Goal: Transaction & Acquisition: Purchase product/service

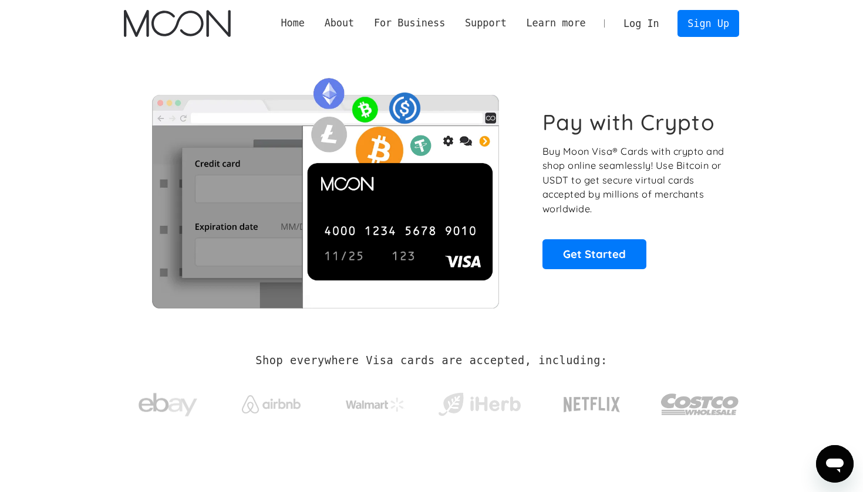
drag, startPoint x: 0, startPoint y: 0, endPoint x: 634, endPoint y: 26, distance: 634.8
click at [634, 26] on link "Log In" at bounding box center [640, 24] width 55 height 26
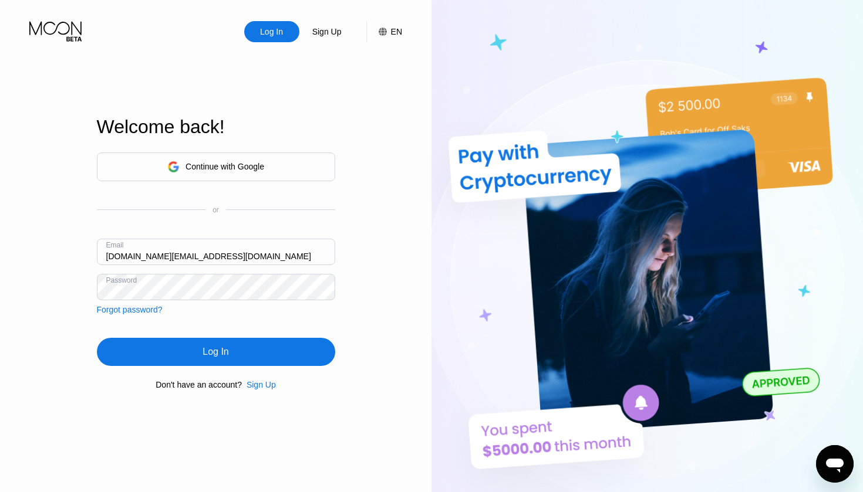
drag, startPoint x: 241, startPoint y: 349, endPoint x: 252, endPoint y: 342, distance: 12.7
click at [242, 349] on div "Log In" at bounding box center [216, 352] width 238 height 28
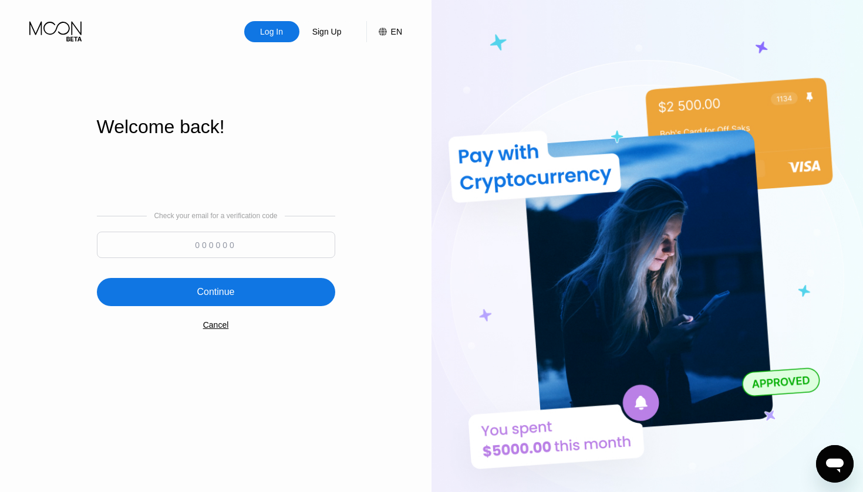
click at [199, 248] on input at bounding box center [216, 245] width 238 height 26
paste input "260164"
type input "260164"
click at [219, 296] on div "Continue" at bounding box center [216, 292] width 38 height 12
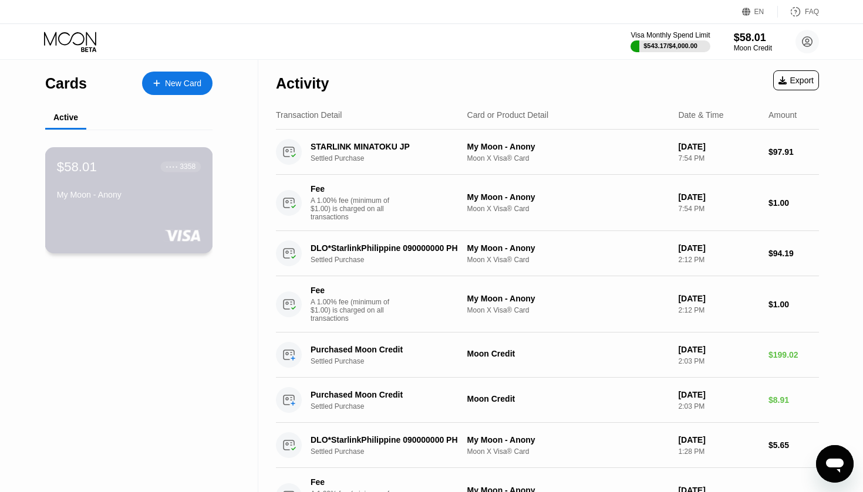
click at [73, 203] on div "My Moon - Anony" at bounding box center [129, 197] width 144 height 14
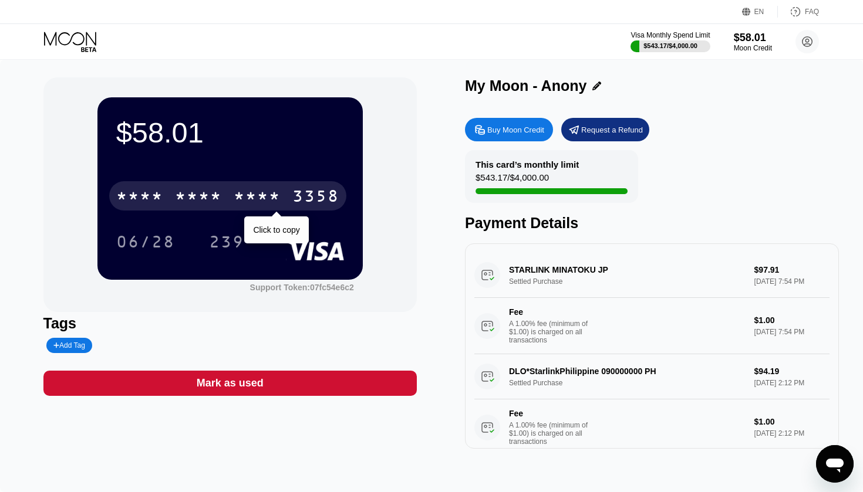
click at [202, 201] on div "* * * *" at bounding box center [198, 197] width 47 height 19
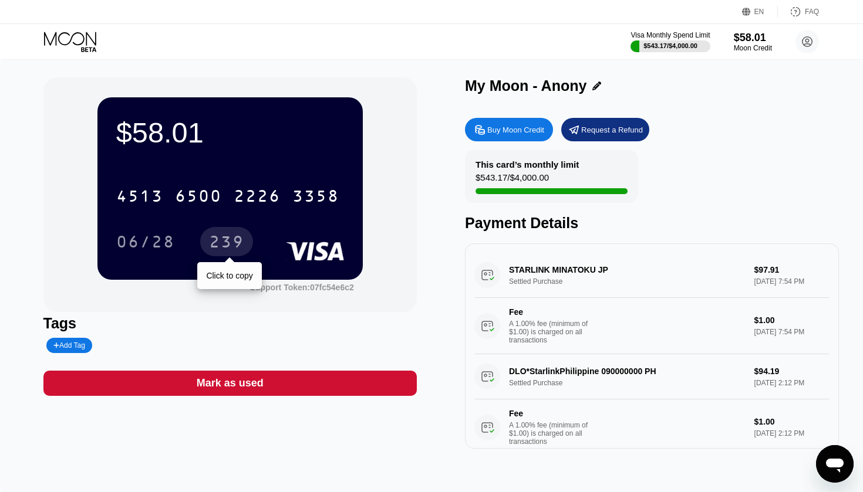
click at [246, 240] on div "239" at bounding box center [226, 241] width 53 height 29
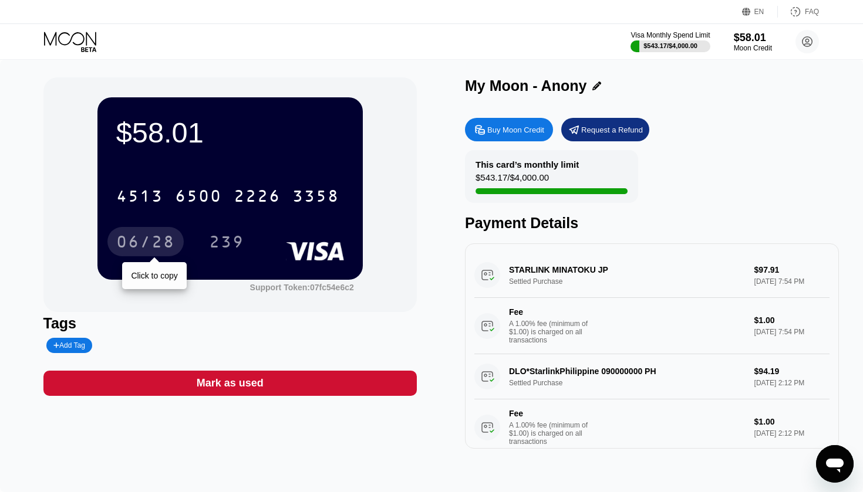
click at [161, 243] on div "06/28" at bounding box center [145, 243] width 59 height 19
click at [555, 188] on div "This card’s monthly limit $543.17 / $4,000.00" at bounding box center [551, 176] width 173 height 53
click at [752, 45] on div "Moon Credit" at bounding box center [752, 48] width 39 height 8
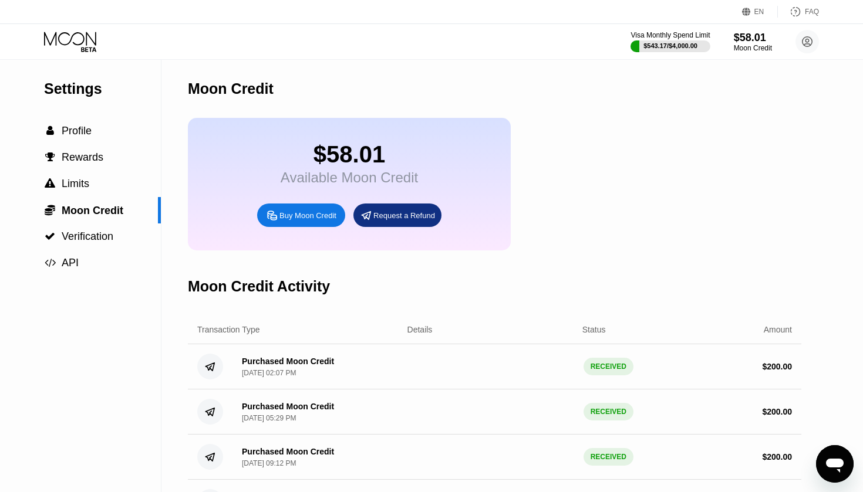
click at [300, 219] on div "Buy Moon Credit" at bounding box center [307, 216] width 57 height 10
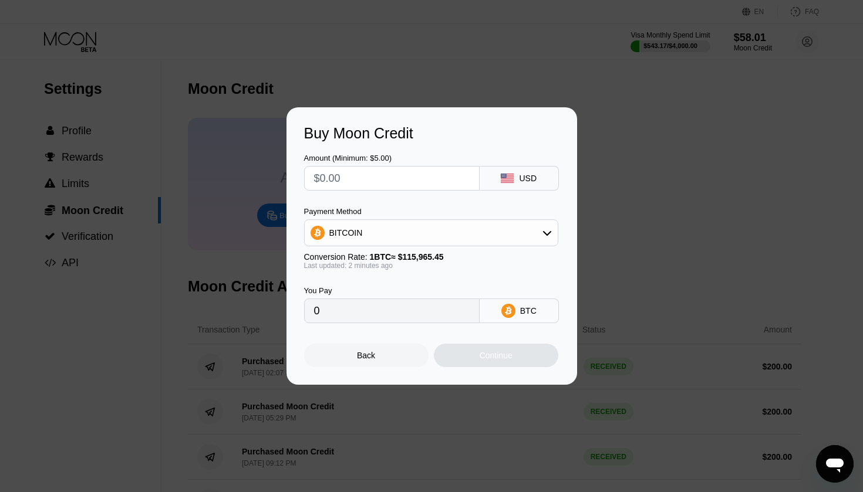
click at [414, 230] on div "BITCOIN" at bounding box center [431, 232] width 253 height 23
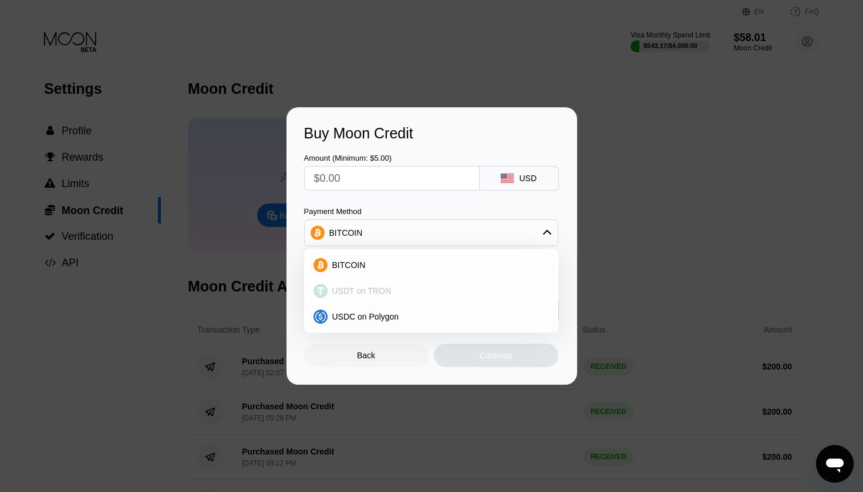
click at [362, 289] on span "USDT on TRON" at bounding box center [361, 290] width 59 height 9
type input "0.00"
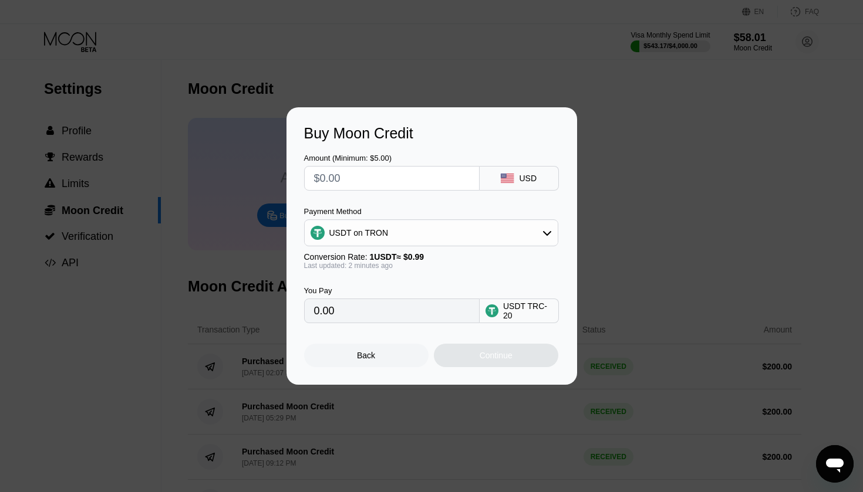
click at [421, 181] on input "text" at bounding box center [391, 178] width 155 height 23
type input "$1"
type input "1.01"
type input "$10"
type input "10.10"
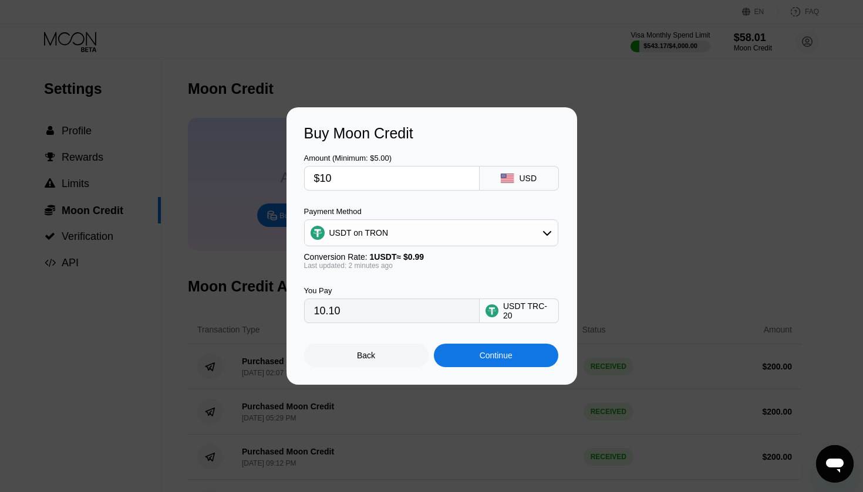
type input "$100"
type input "101.01"
type input "$100"
click at [482, 358] on div "Continue" at bounding box center [495, 355] width 33 height 9
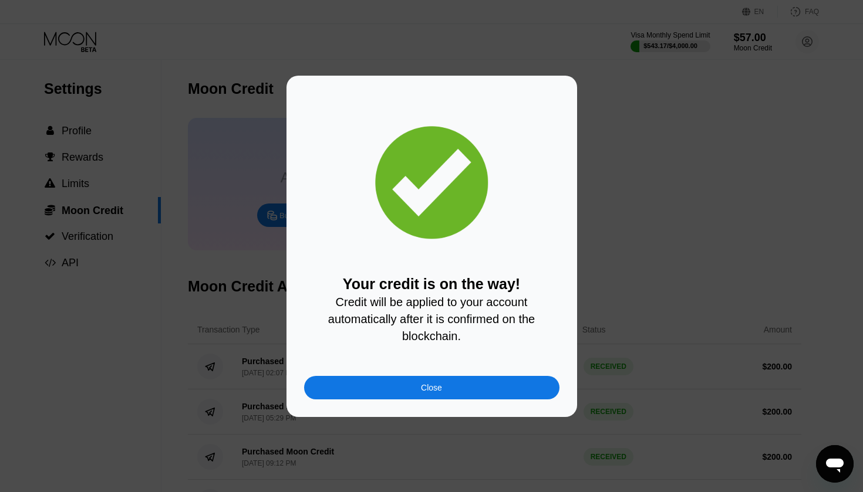
click at [442, 390] on div "Close" at bounding box center [431, 387] width 21 height 9
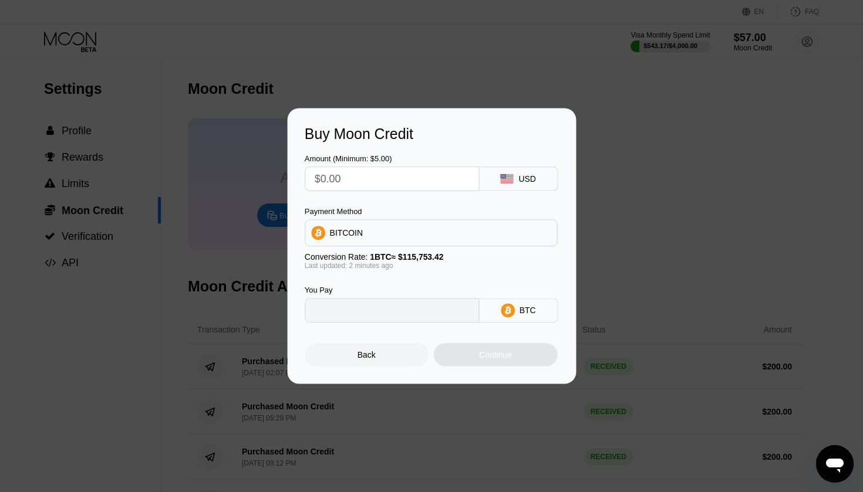
type input "0"
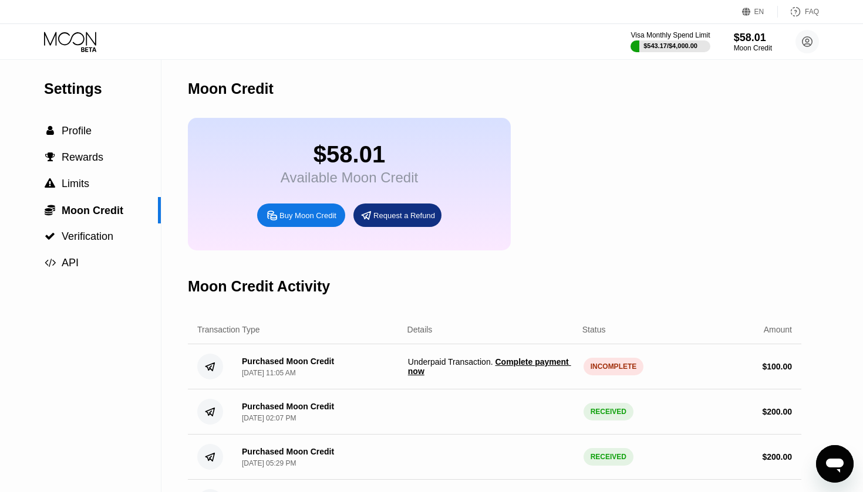
click at [522, 366] on span "Complete payment now" at bounding box center [489, 366] width 163 height 19
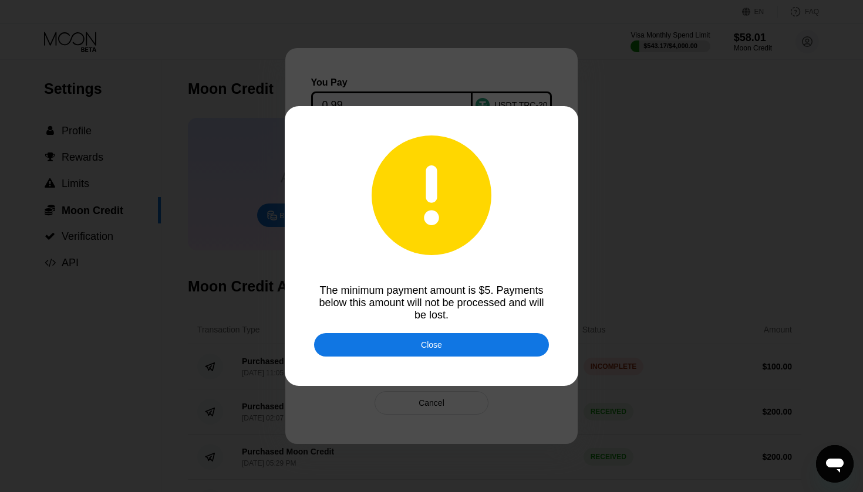
click at [468, 347] on div "Close" at bounding box center [431, 344] width 235 height 23
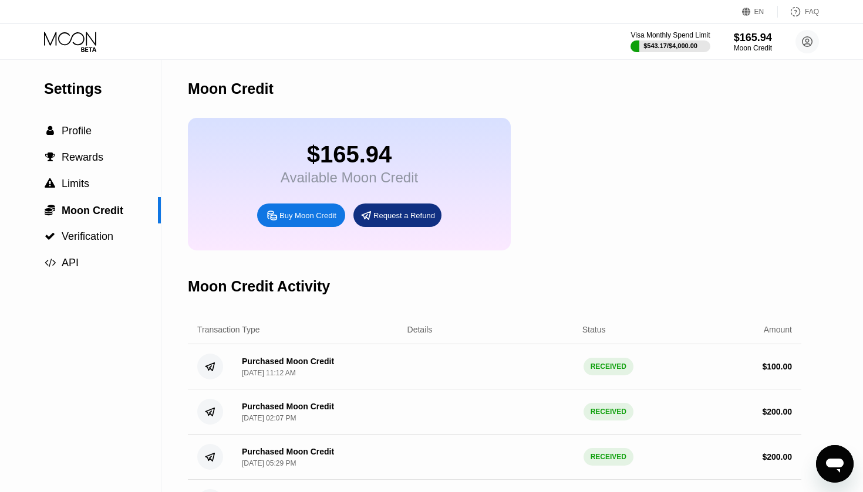
click at [70, 40] on icon at bounding box center [71, 42] width 55 height 21
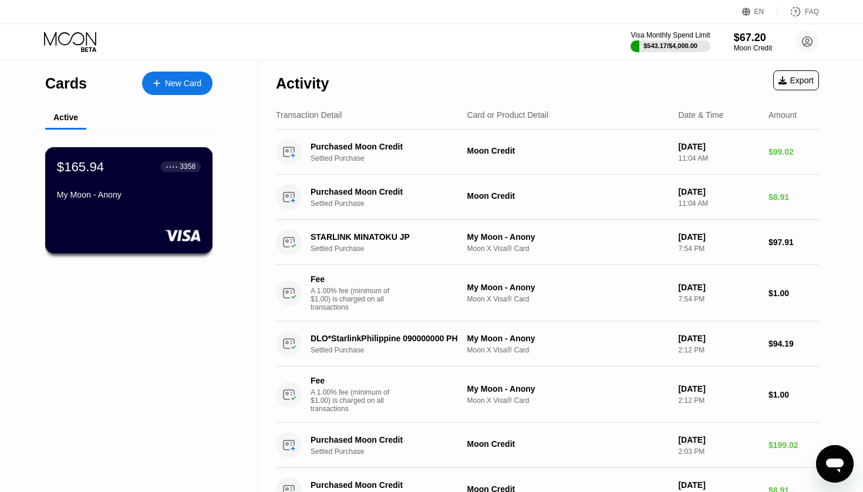
click at [123, 197] on div "My Moon - Anony" at bounding box center [129, 194] width 144 height 9
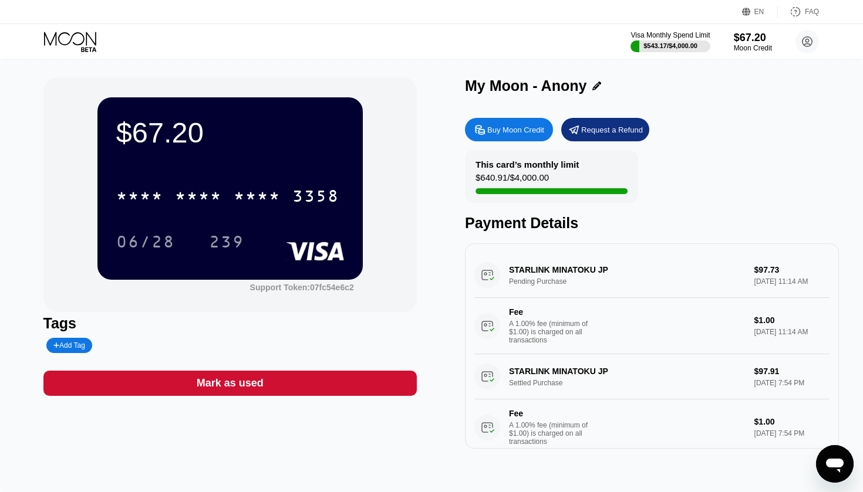
click at [721, 165] on div "This card’s monthly limit $640.91 / $4,000.00 Payment Details" at bounding box center [652, 191] width 374 height 82
click at [72, 42] on icon at bounding box center [71, 42] width 55 height 21
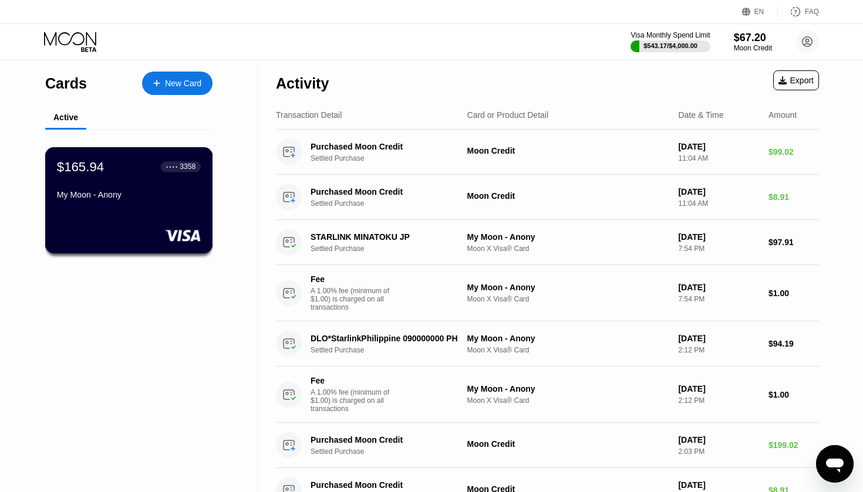
click at [112, 204] on div "My Moon - Anony" at bounding box center [129, 197] width 144 height 14
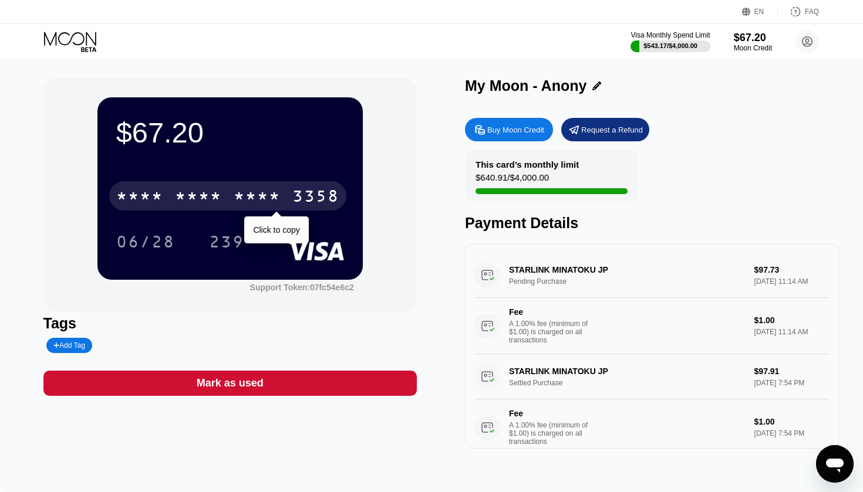
click at [297, 192] on div "3358" at bounding box center [315, 197] width 47 height 19
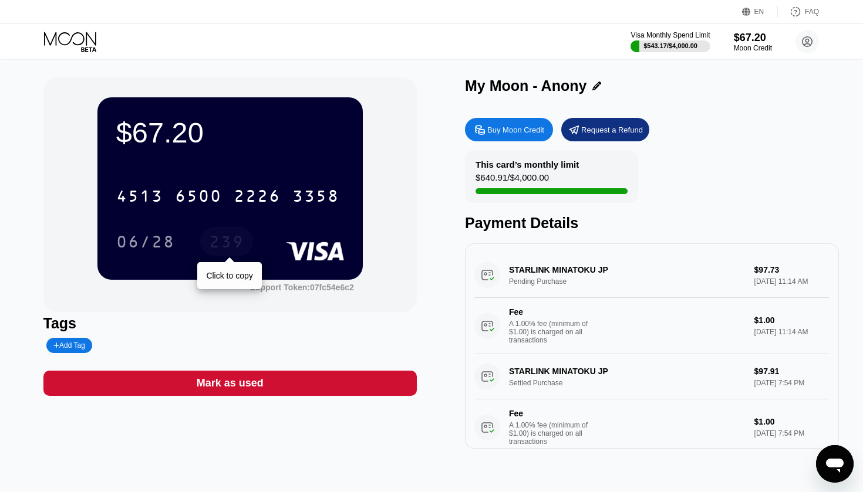
click at [212, 239] on div "239" at bounding box center [226, 243] width 35 height 19
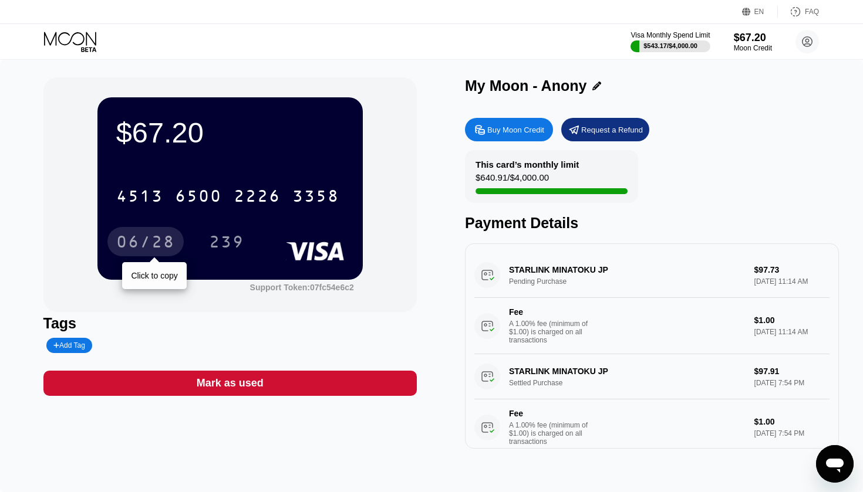
drag, startPoint x: 147, startPoint y: 238, endPoint x: 147, endPoint y: 230, distance: 7.7
click at [147, 238] on div "06/28" at bounding box center [145, 243] width 59 height 19
click at [749, 44] on div "$67.20 Moon Credit" at bounding box center [752, 41] width 39 height 21
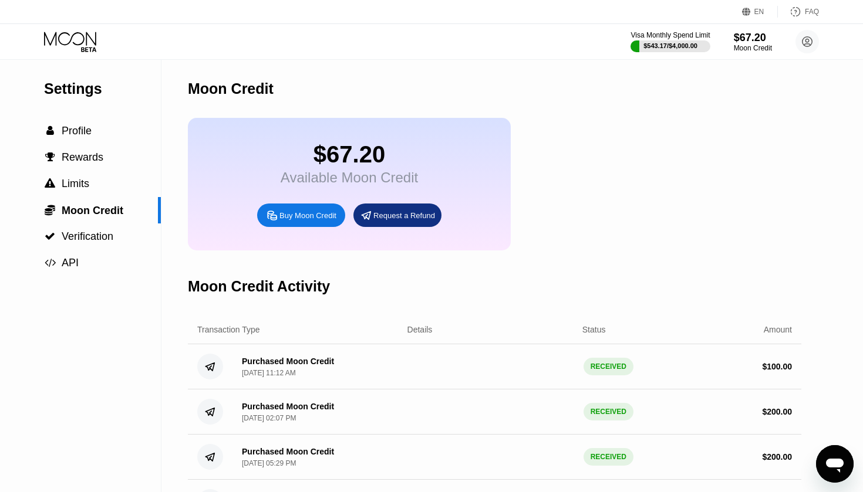
click at [290, 215] on div "Buy Moon Credit" at bounding box center [307, 216] width 57 height 10
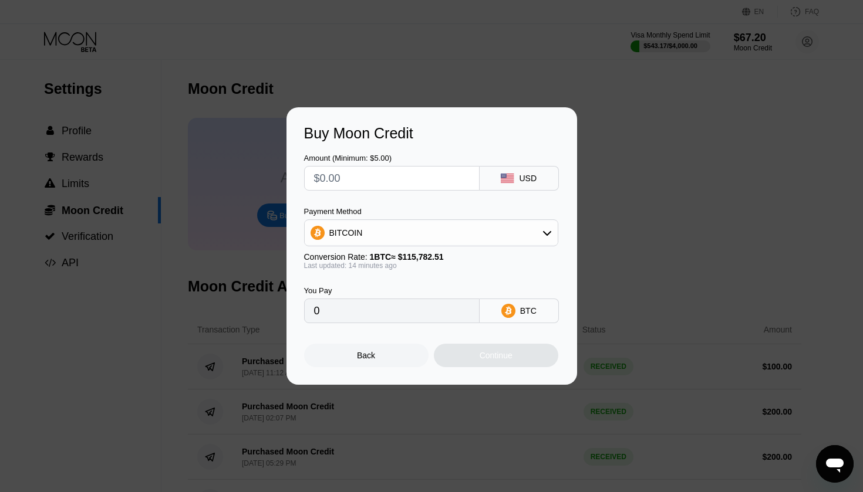
click at [416, 231] on div "BITCOIN" at bounding box center [431, 232] width 253 height 23
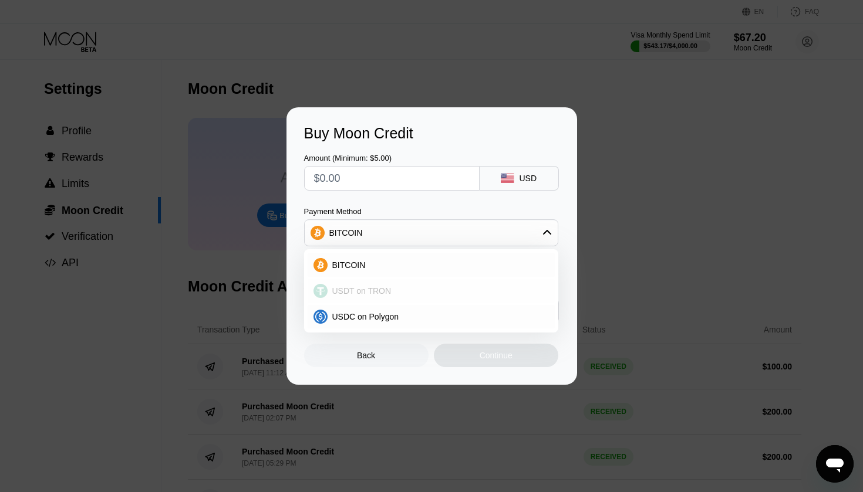
click at [354, 288] on span "USDT on TRON" at bounding box center [361, 290] width 59 height 9
type input "0.00"
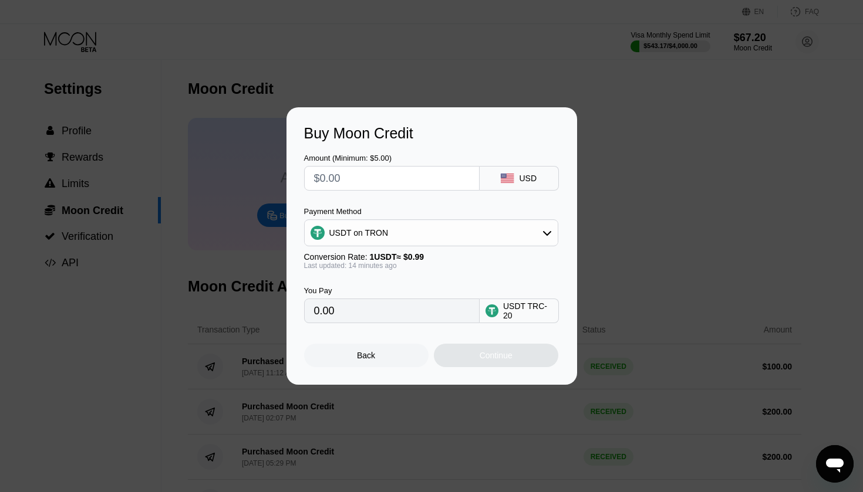
click at [350, 314] on input "0.00" at bounding box center [391, 310] width 155 height 23
click at [340, 182] on input "text" at bounding box center [391, 178] width 155 height 23
type input "$1"
type input "1.01"
type input "$15"
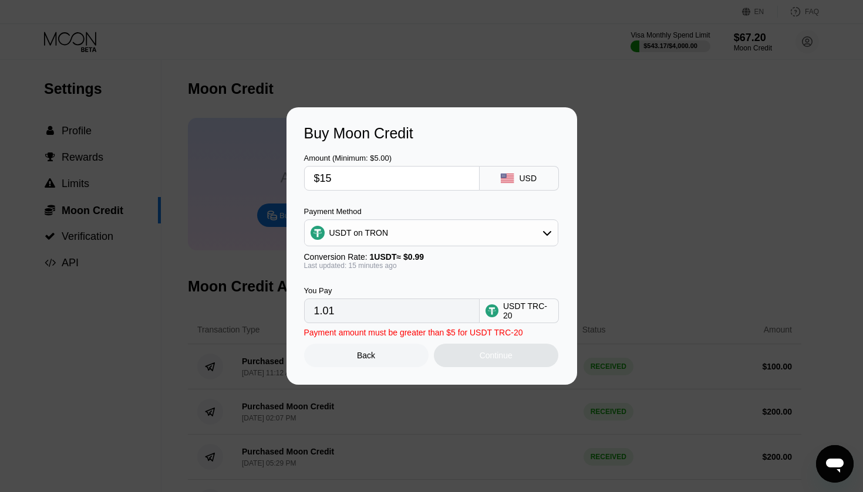
type input "15.15"
type input "$150"
type input "151.52"
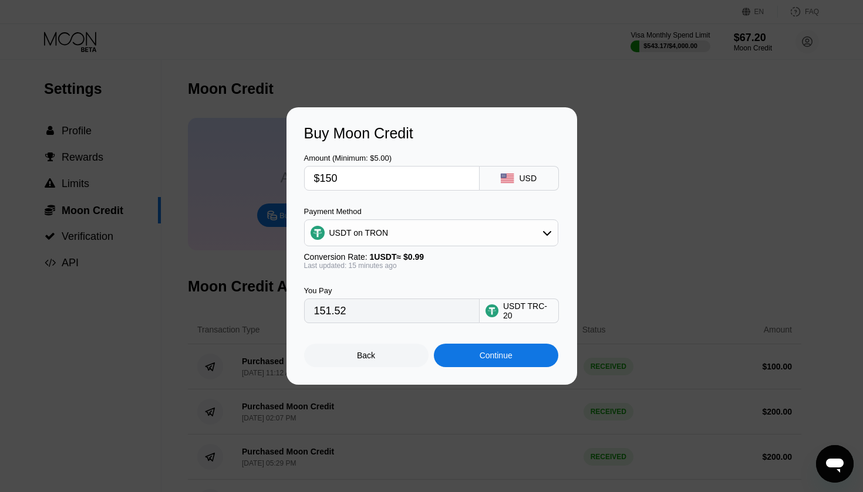
type input "$150"
click at [494, 359] on div "Continue" at bounding box center [495, 355] width 33 height 9
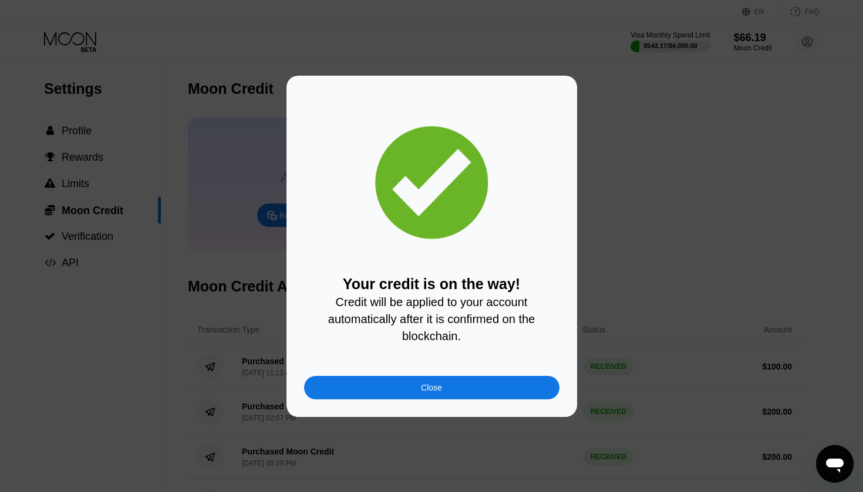
click at [434, 388] on div "Close" at bounding box center [431, 387] width 21 height 9
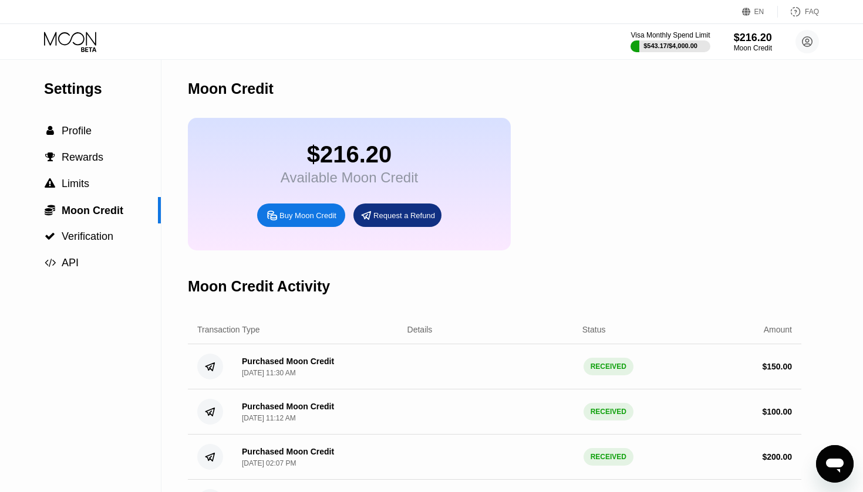
click at [69, 43] on icon at bounding box center [70, 38] width 52 height 13
